Goal: Navigation & Orientation: Find specific page/section

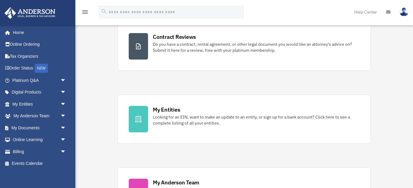
scroll to position [133, 0]
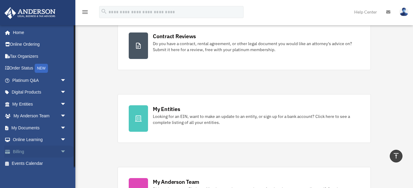
click at [63, 149] on span "arrow_drop_down" at bounding box center [66, 152] width 12 height 12
click at [45, 160] on link "$ Open Invoices" at bounding box center [41, 164] width 67 height 12
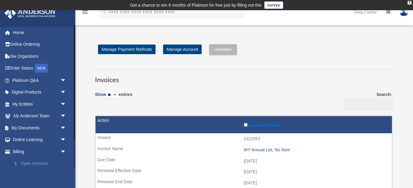
click at [34, 162] on link "$ Open Invoices" at bounding box center [41, 164] width 67 height 12
click at [22, 33] on link "Home" at bounding box center [39, 33] width 71 height 12
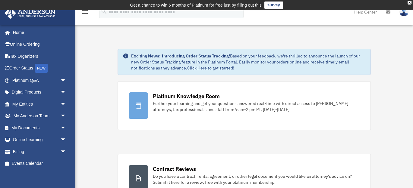
click at [389, 13] on icon at bounding box center [388, 12] width 4 height 4
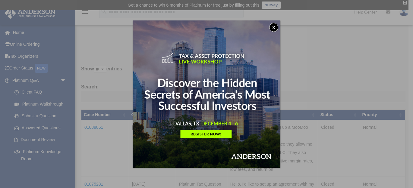
click at [274, 27] on button "x" at bounding box center [273, 27] width 9 height 9
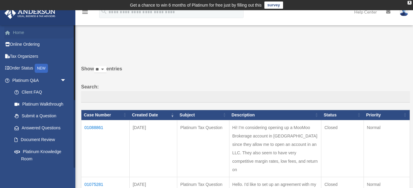
click at [19, 33] on link "Home" at bounding box center [39, 33] width 71 height 12
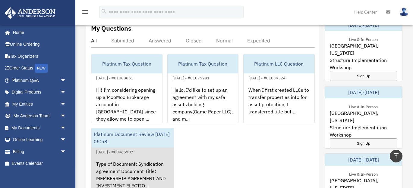
scroll to position [310, 0]
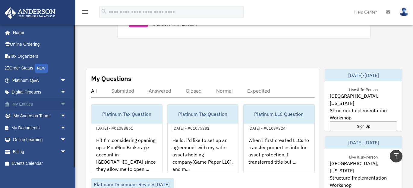
click at [60, 104] on span "arrow_drop_down" at bounding box center [66, 104] width 12 height 12
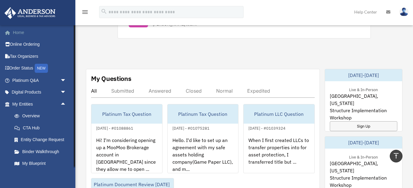
click at [23, 35] on link "Home" at bounding box center [39, 33] width 71 height 12
